Goal: Transaction & Acquisition: Obtain resource

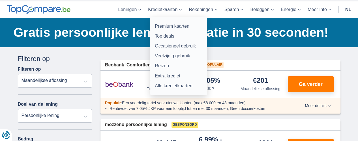
scroll to position [28, 0]
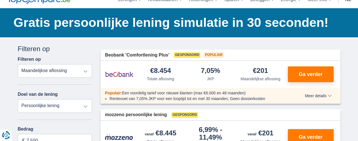
click at [83, 72] on select "Totale aflossing JKP Maandelijkse aflossing" at bounding box center [55, 71] width 74 height 14
click at [77, 49] on div "Filteren op" at bounding box center [55, 49] width 74 height 10
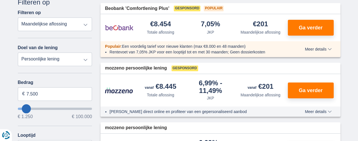
scroll to position [85, 0]
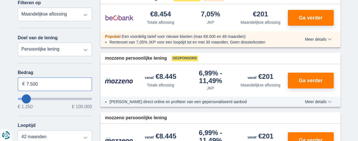
click at [52, 85] on input "7.500" at bounding box center [55, 85] width 74 height 14
type input "7"
type input "5.000"
type input "5250"
click at [60, 116] on hr at bounding box center [55, 116] width 74 height 0
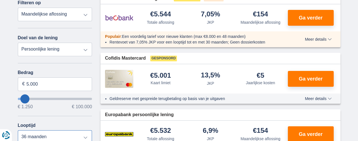
scroll to position [87, 0]
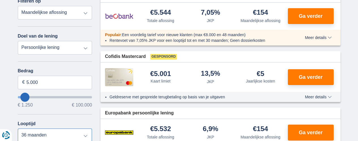
click at [87, 135] on select "12 maanden 18 maanden 24 maanden 30 maanden 36 maanden" at bounding box center [55, 136] width 74 height 14
click at [18, 129] on select "12 maanden 18 maanden 24 maanden 30 maanden 36 maanden" at bounding box center [55, 136] width 74 height 14
click at [87, 136] on select "12 maanden 18 maanden 24 maanden 30 maanden 36 maanden" at bounding box center [55, 136] width 74 height 14
select select "18"
click at [18, 129] on select "12 maanden 18 maanden 24 maanden 30 maanden 36 maanden" at bounding box center [55, 136] width 74 height 14
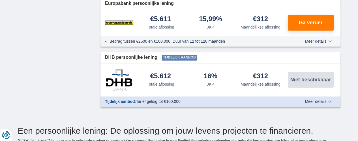
scroll to position [709, 0]
